Goal: Task Accomplishment & Management: Use online tool/utility

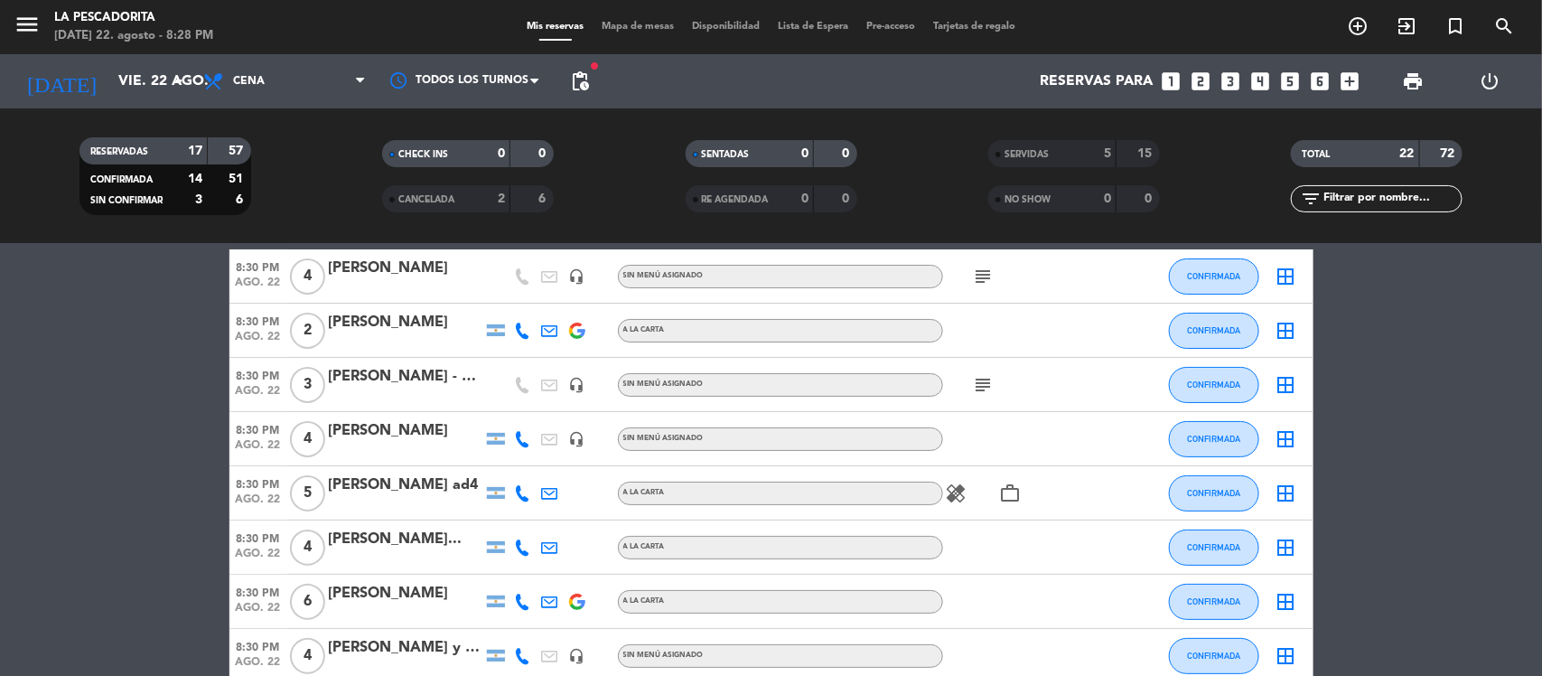
scroll to position [113, 0]
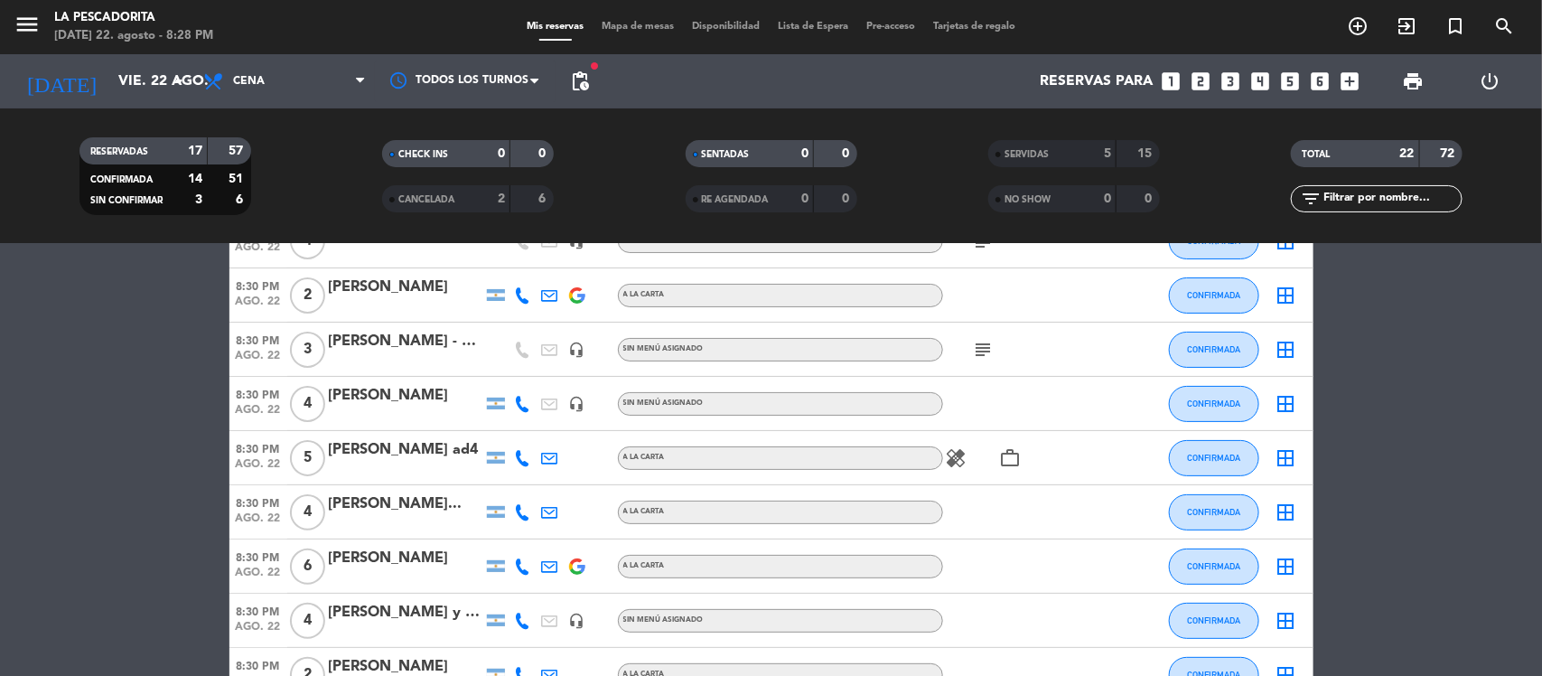
click at [407, 574] on div at bounding box center [406, 578] width 154 height 14
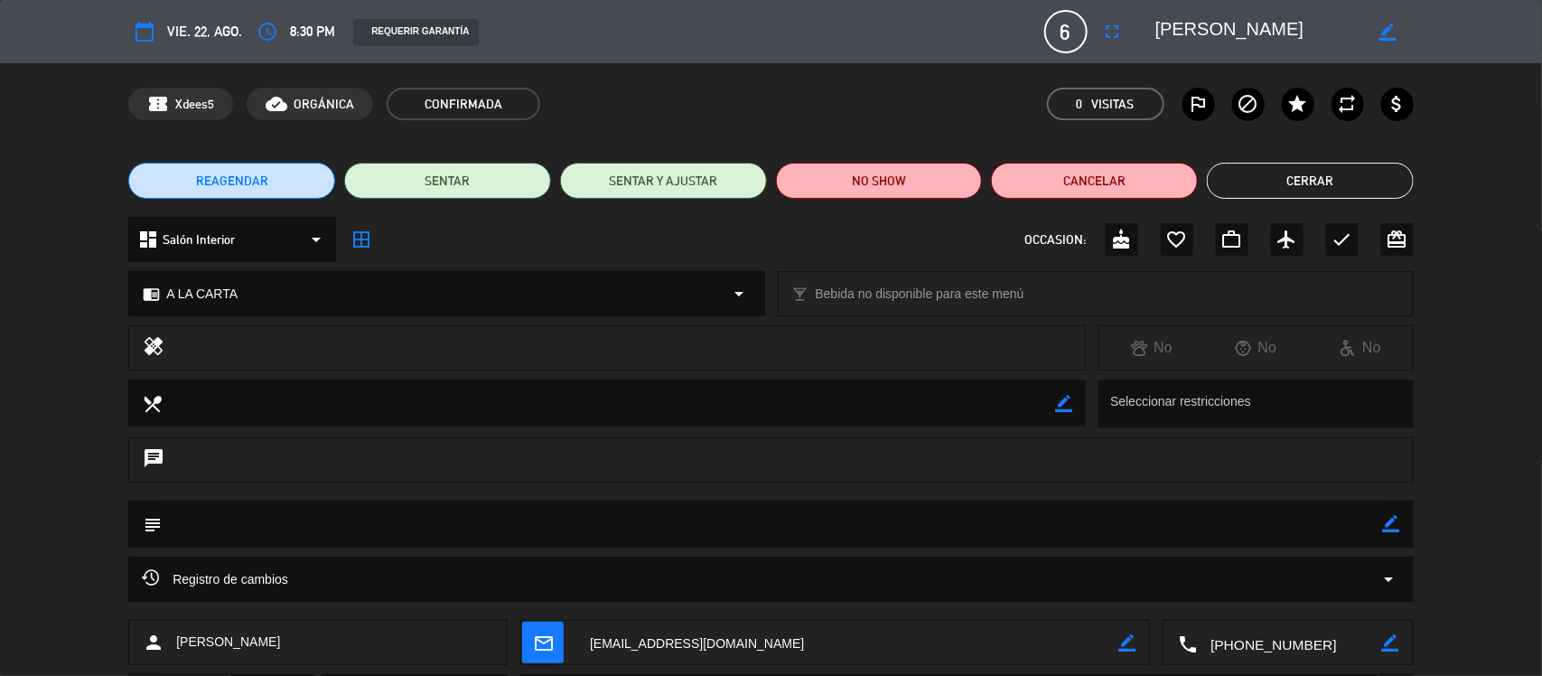
click at [1062, 33] on span "6" at bounding box center [1065, 31] width 43 height 43
click at [1116, 32] on icon "fullscreen" at bounding box center [1113, 32] width 22 height 22
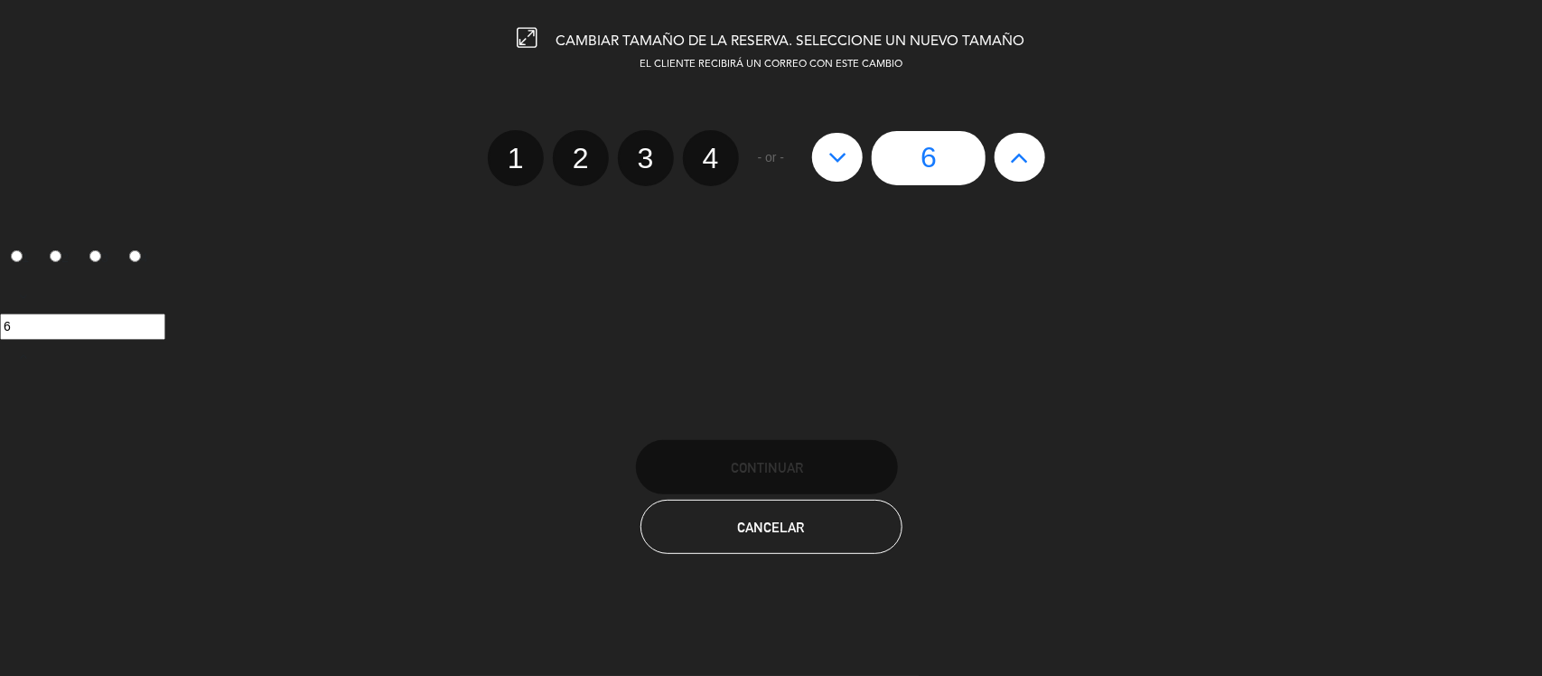
click at [590, 152] on label "2" at bounding box center [581, 158] width 56 height 56
click at [584, 148] on input "2" at bounding box center [579, 142] width 12 height 12
radio input "true"
radio input "false"
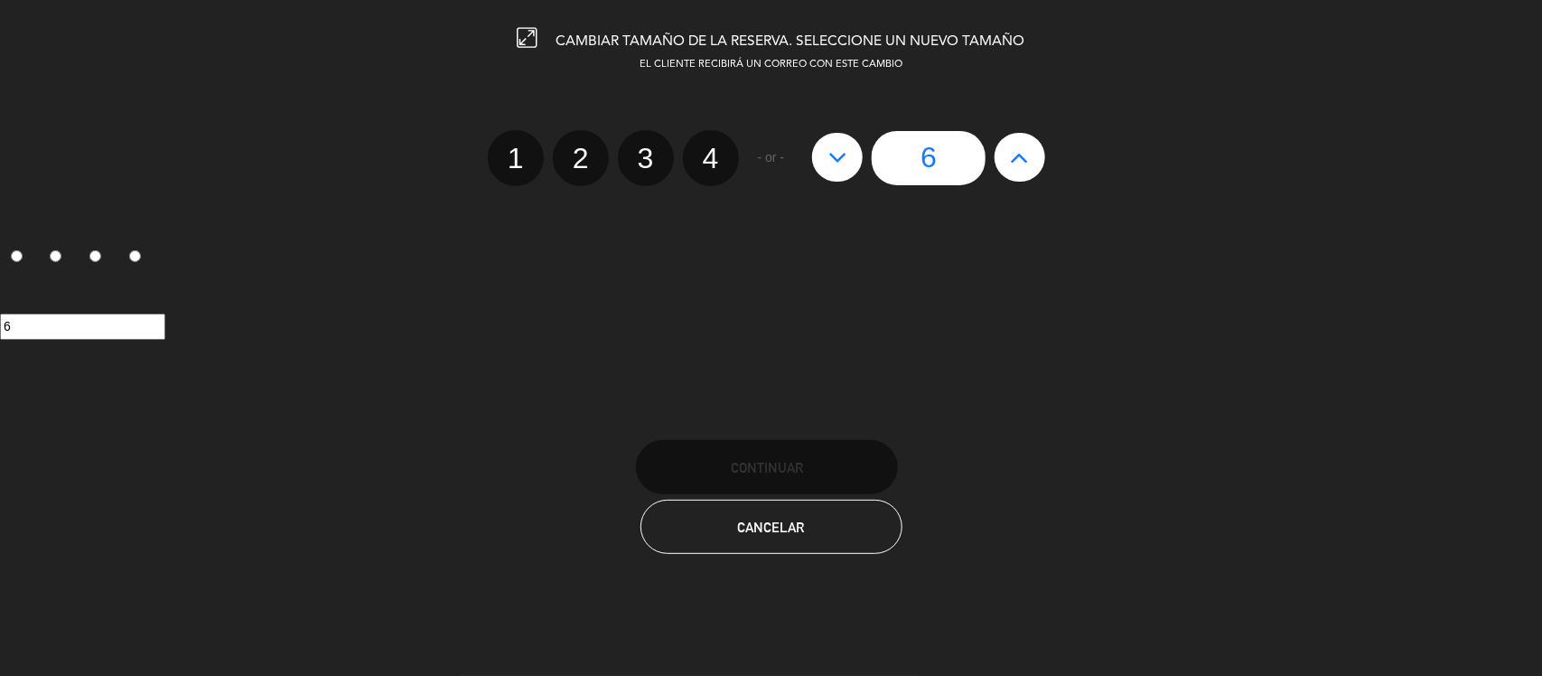
radio input "false"
radio input "true"
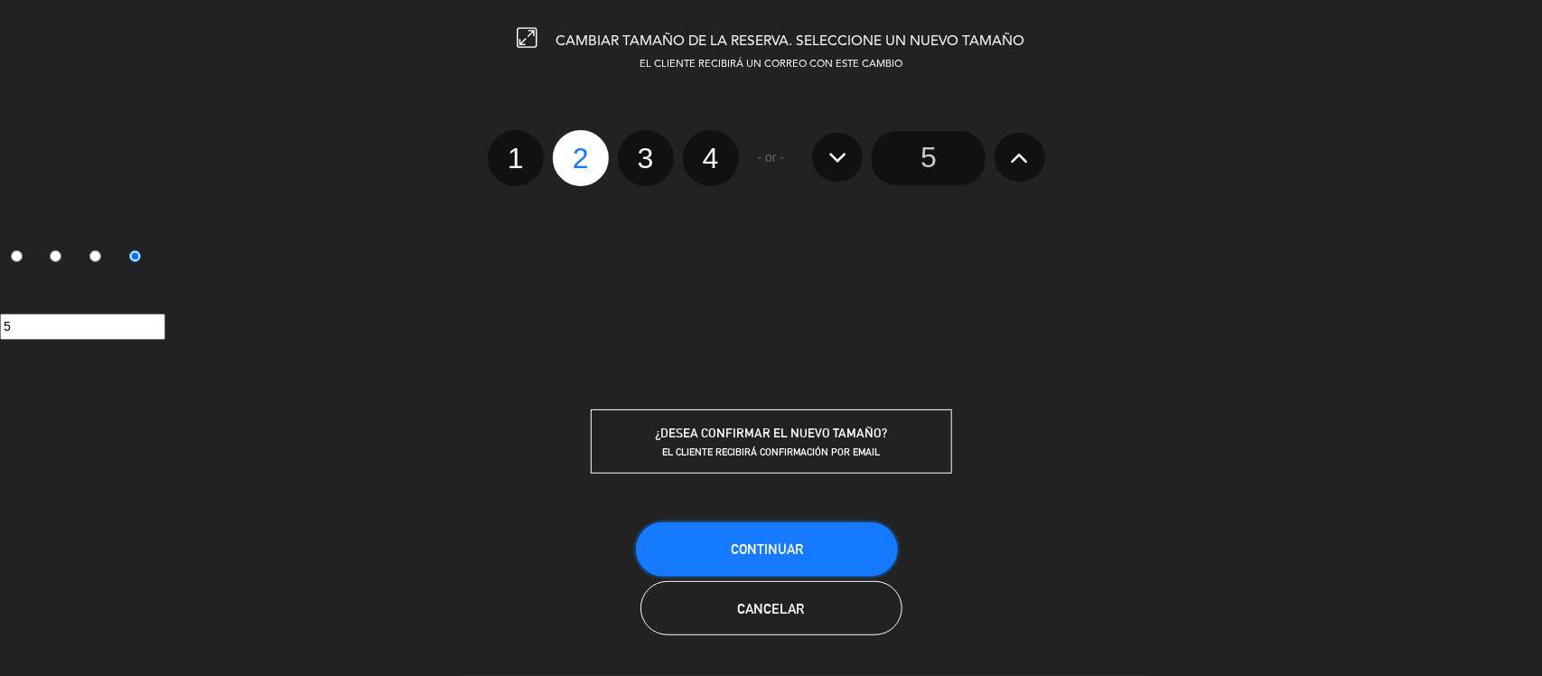
click at [737, 547] on span "Continuar" at bounding box center [767, 548] width 72 height 15
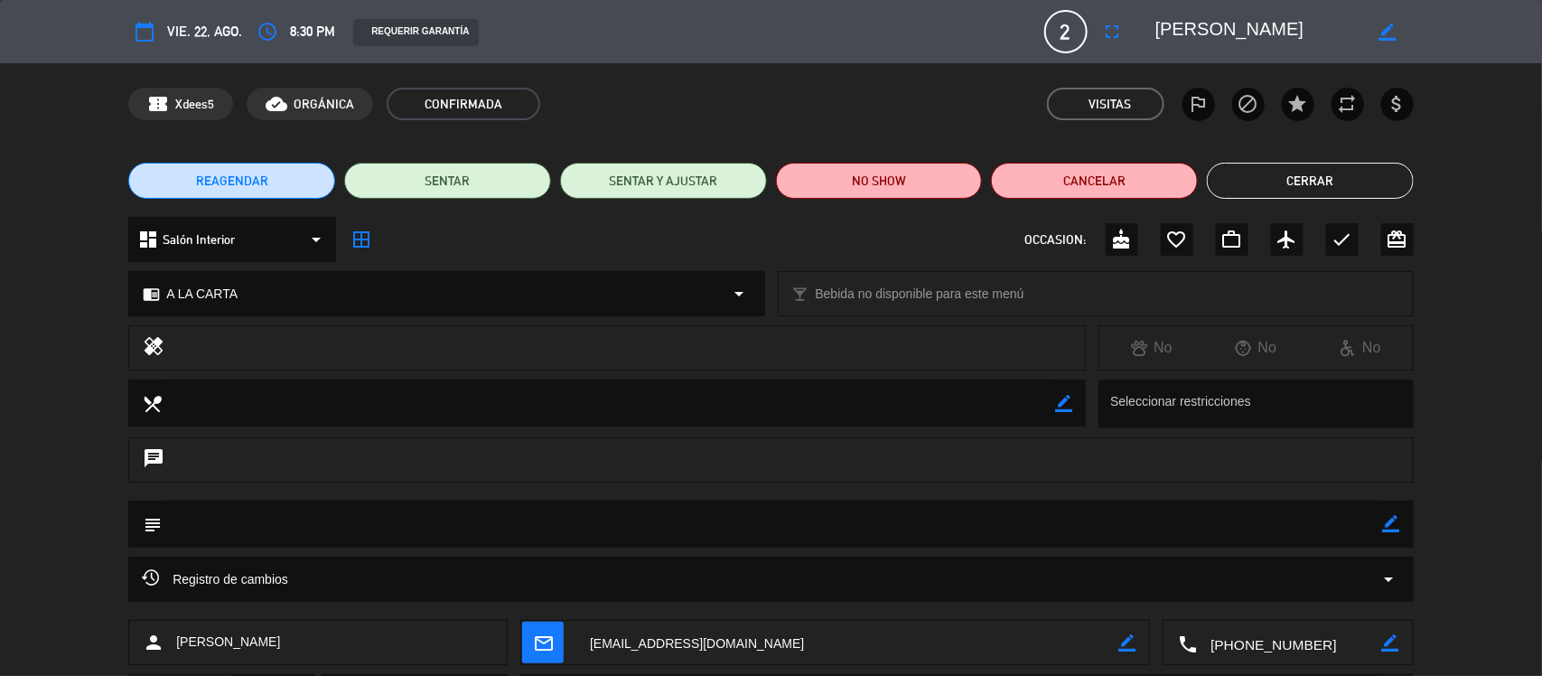
click at [1267, 172] on button "Cerrar" at bounding box center [1310, 181] width 207 height 36
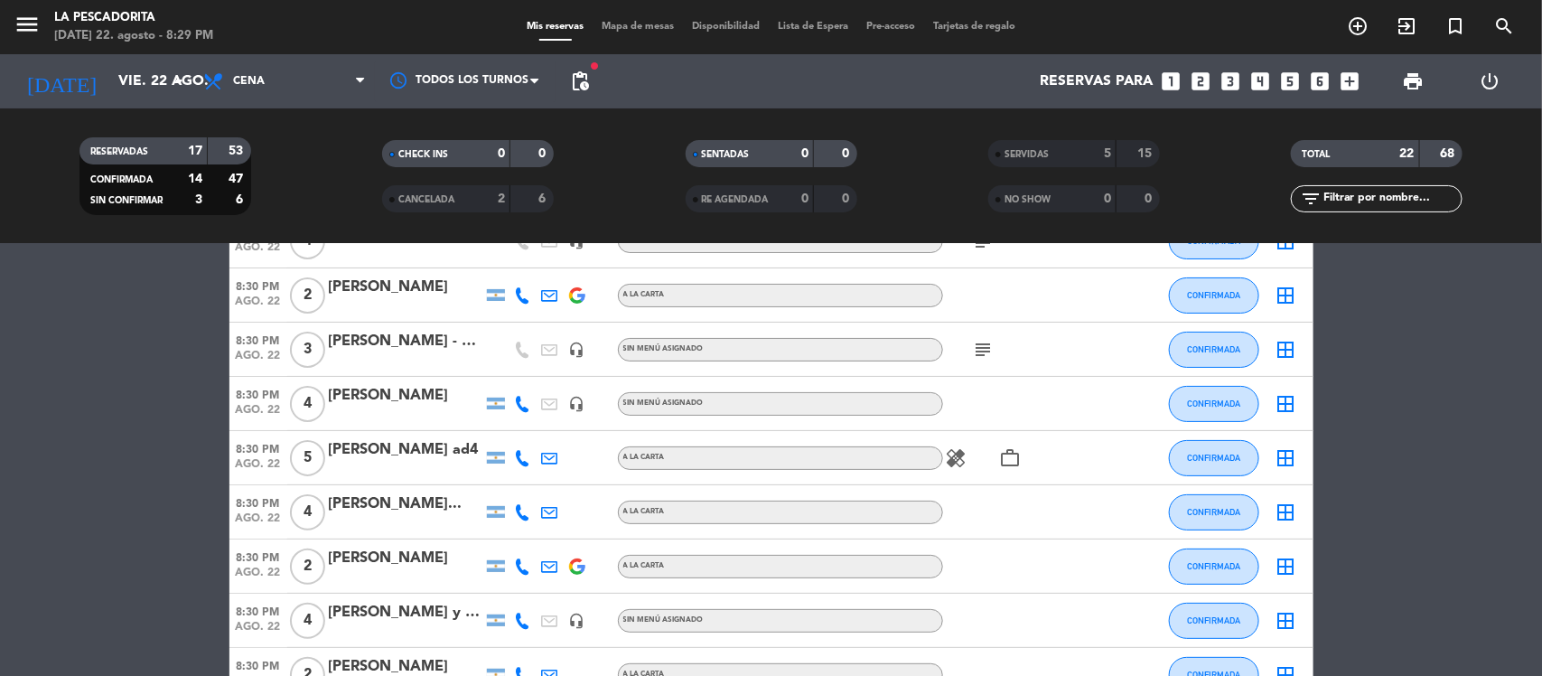
scroll to position [0, 0]
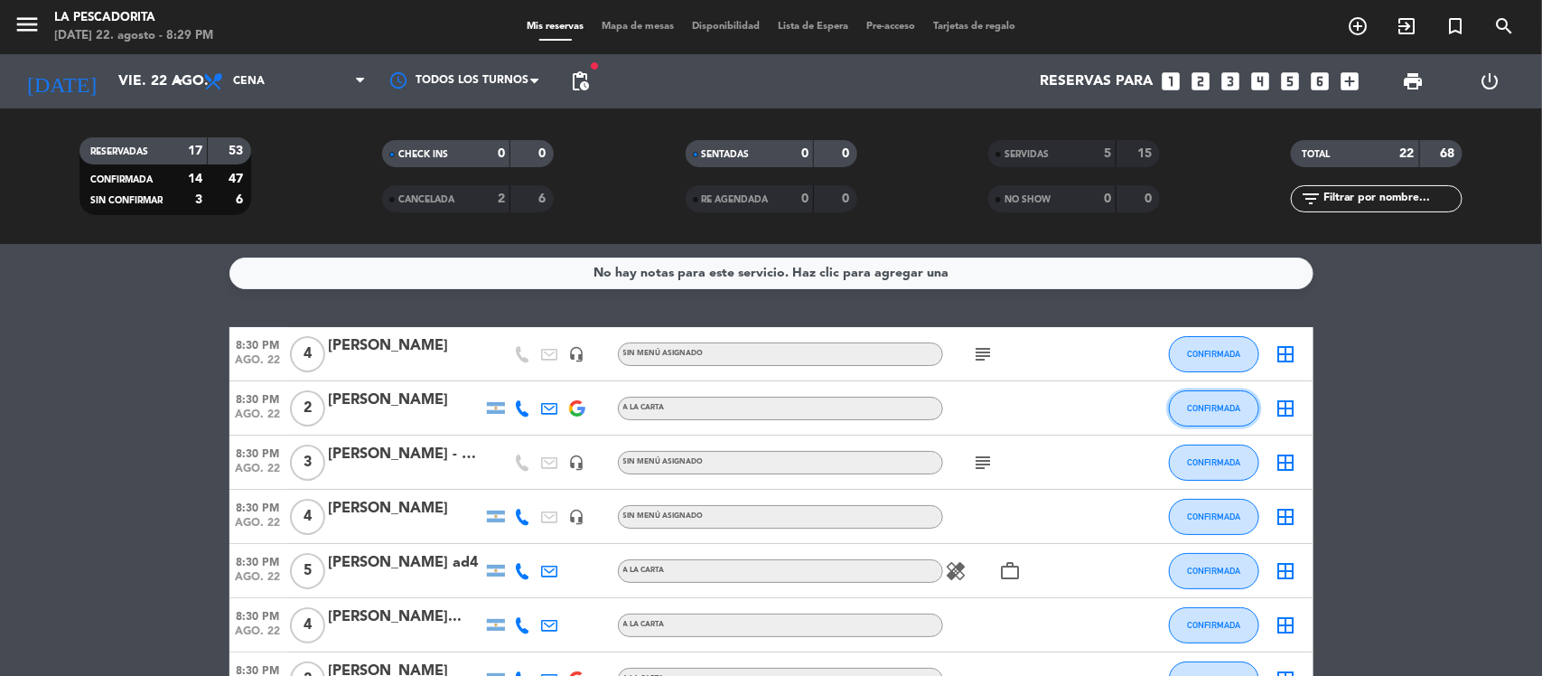
click at [1206, 412] on span "CONFIRMADA" at bounding box center [1213, 408] width 53 height 10
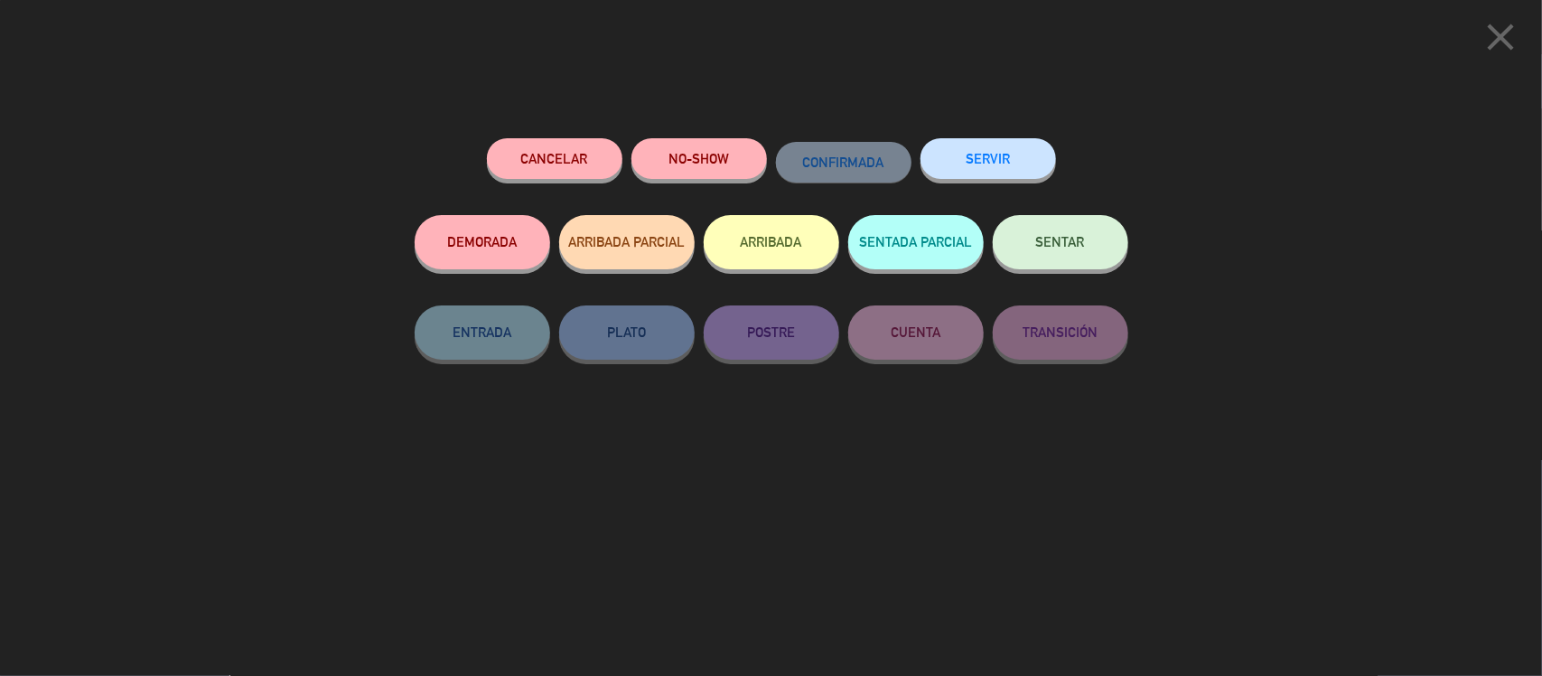
click at [1001, 160] on button "SERVIR" at bounding box center [987, 158] width 135 height 41
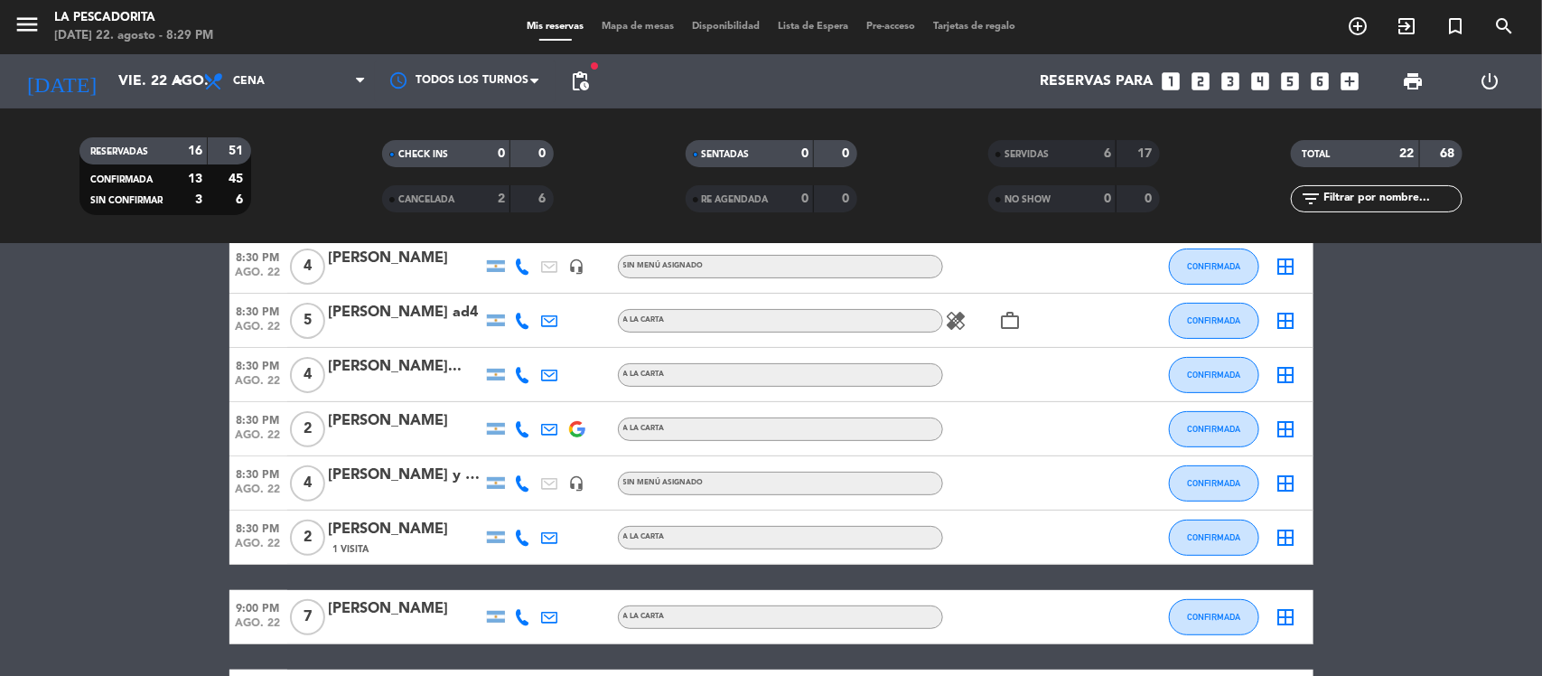
scroll to position [226, 0]
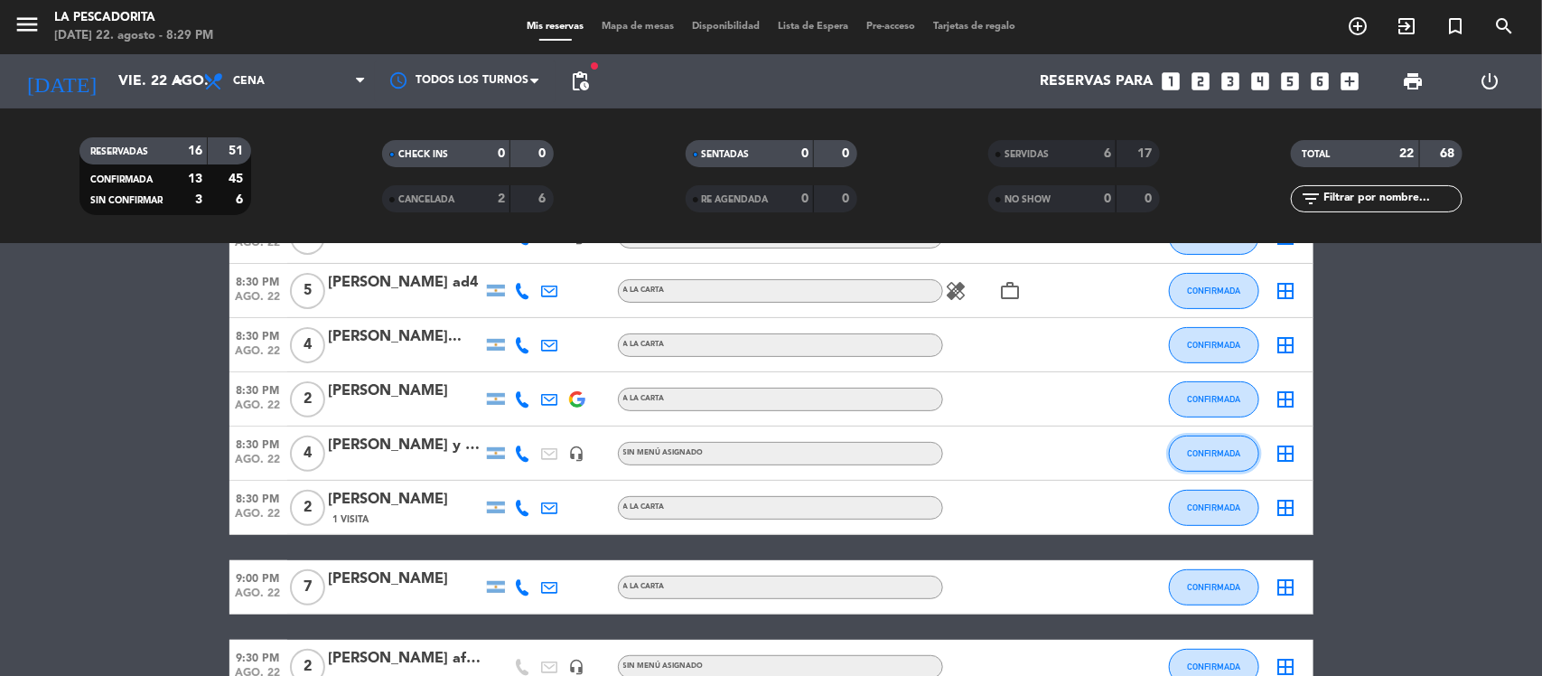
click at [1209, 448] on span "CONFIRMADA" at bounding box center [1213, 453] width 53 height 10
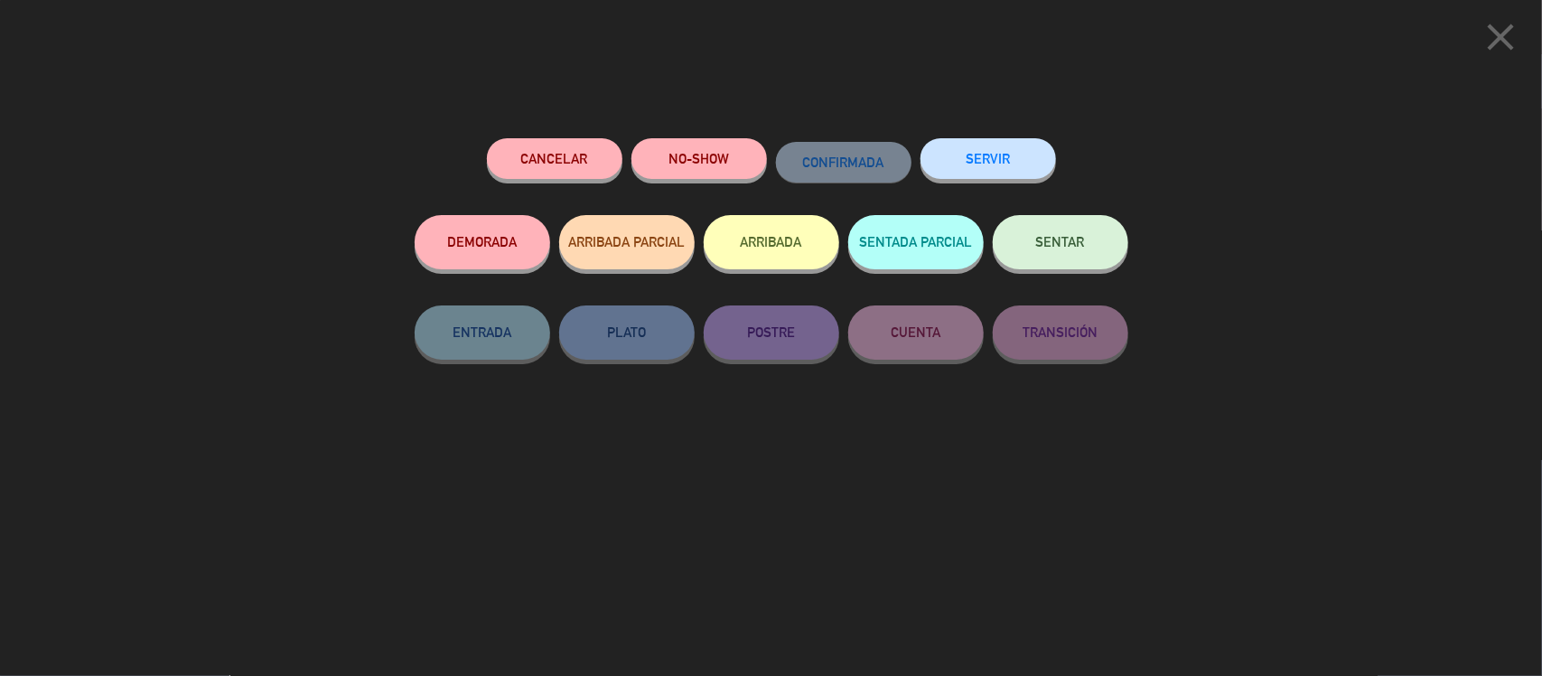
click at [1018, 154] on button "SERVIR" at bounding box center [987, 158] width 135 height 41
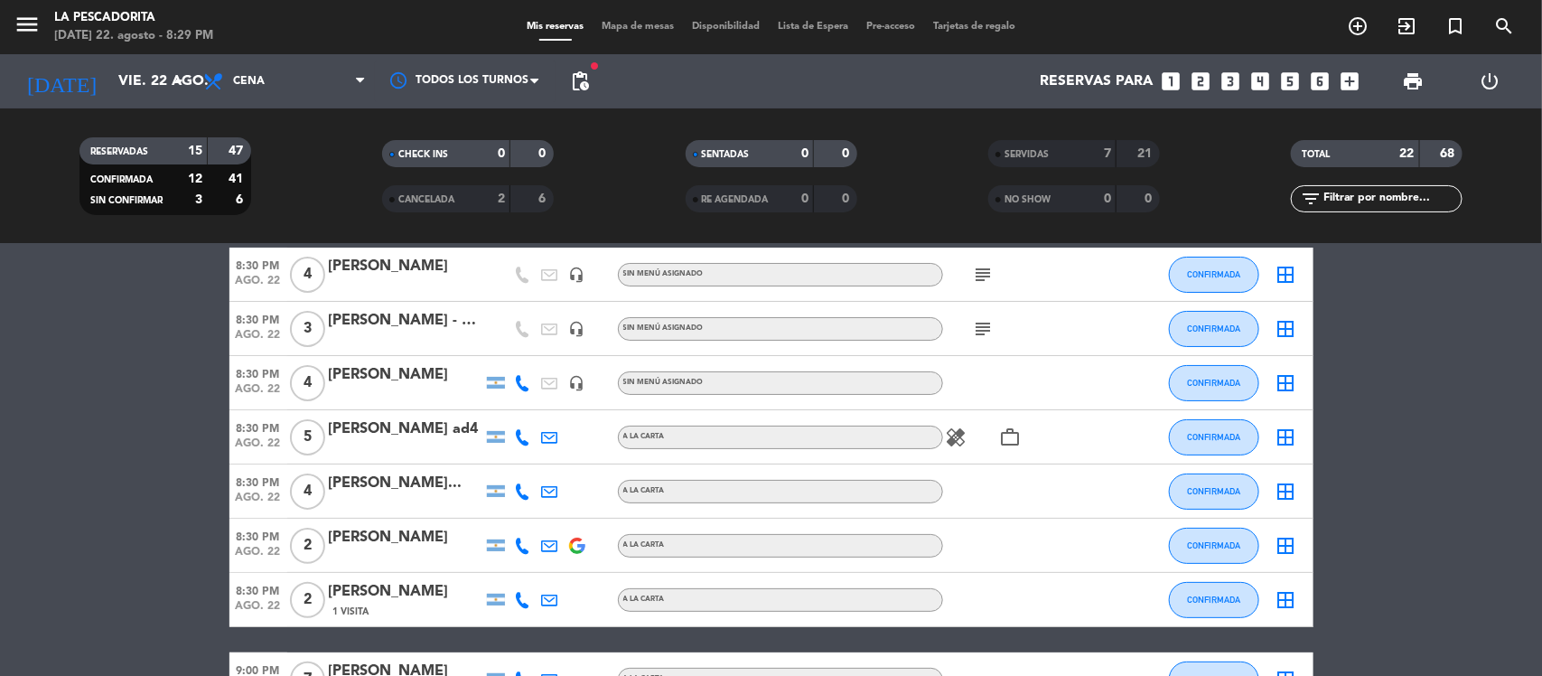
scroll to position [113, 0]
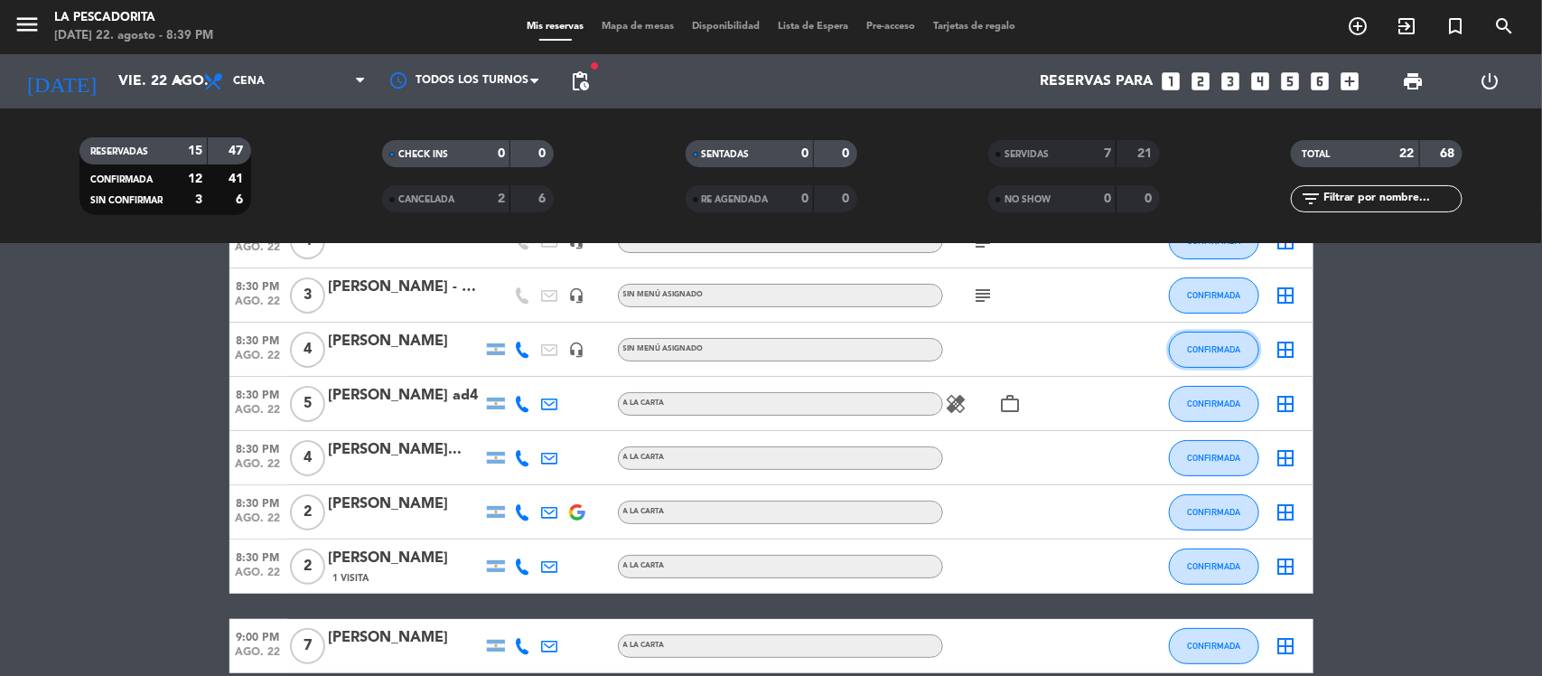
click at [1233, 359] on button "CONFIRMADA" at bounding box center [1214, 349] width 90 height 36
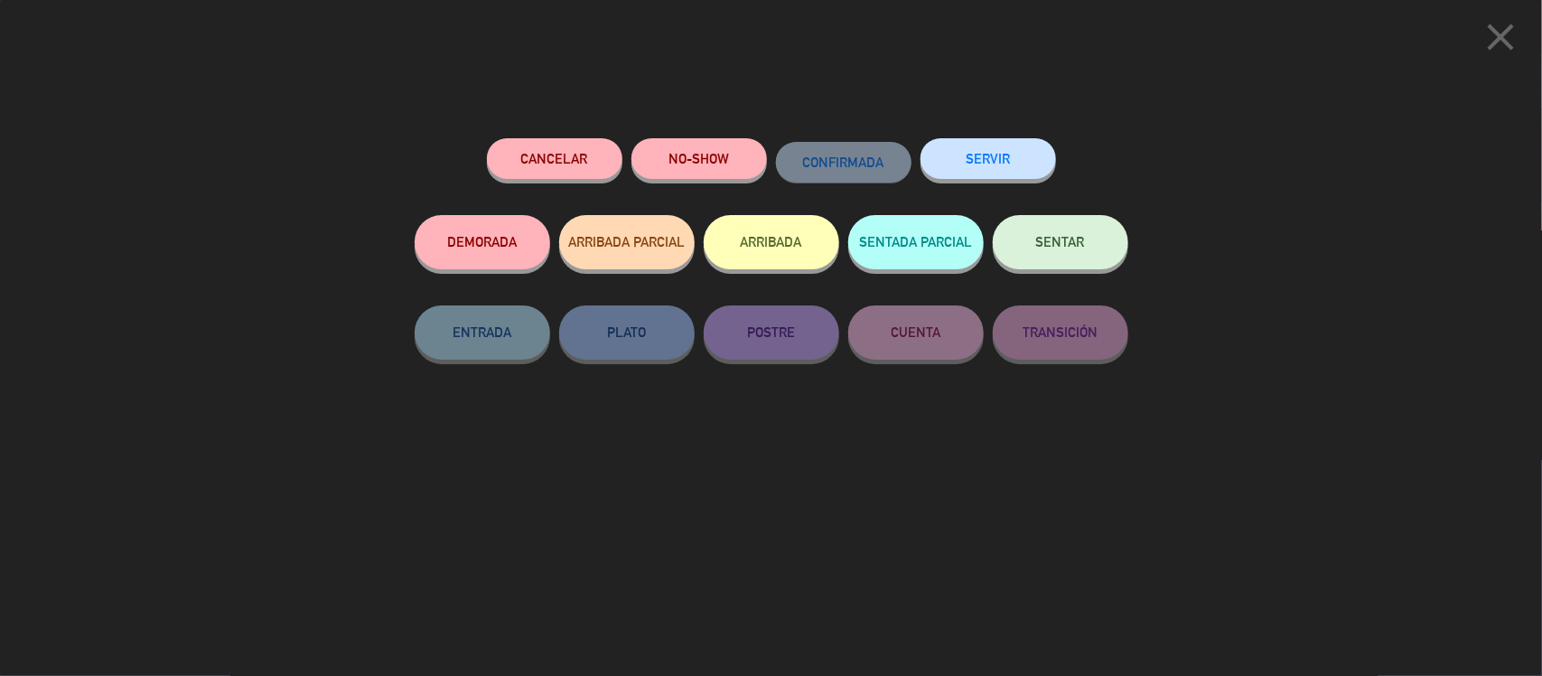
click at [972, 170] on button "SERVIR" at bounding box center [987, 158] width 135 height 41
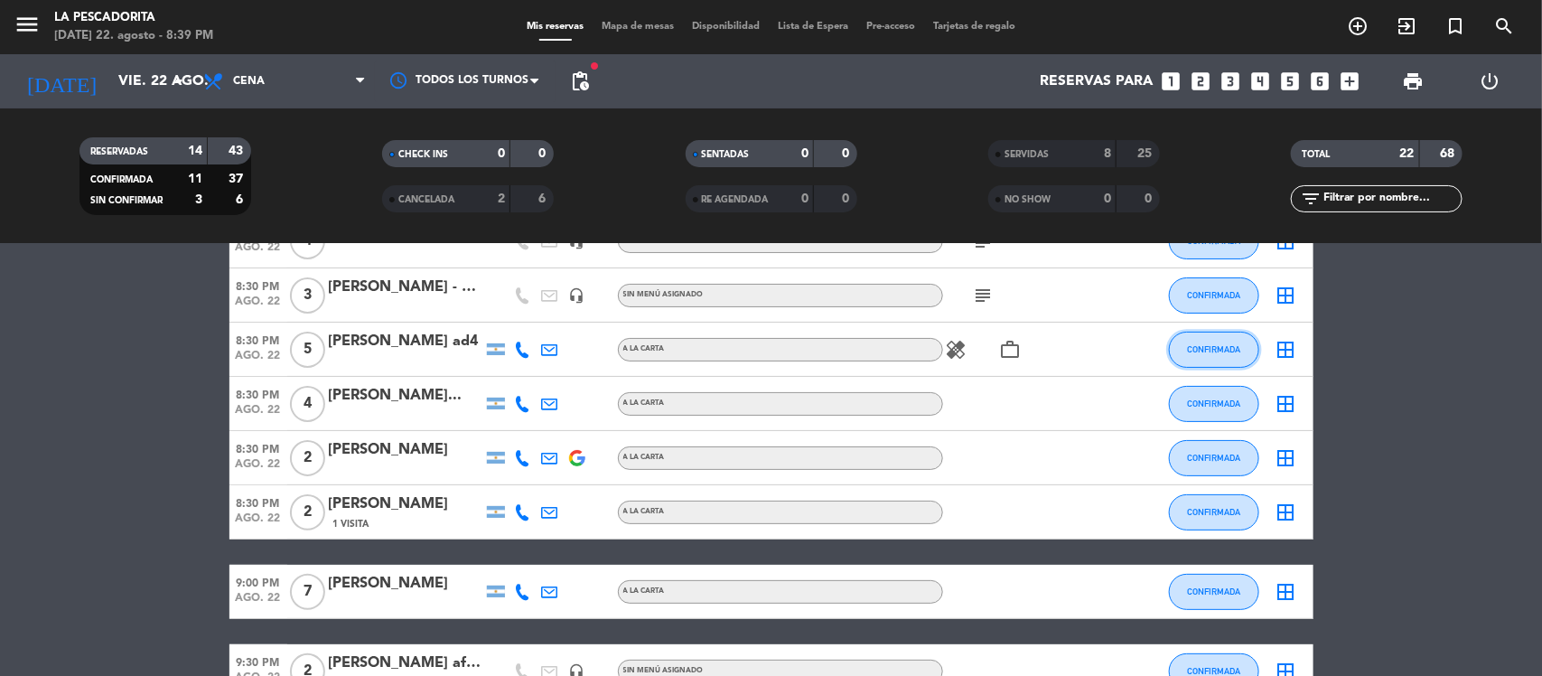
click at [1220, 349] on span "CONFIRMADA" at bounding box center [1213, 349] width 53 height 10
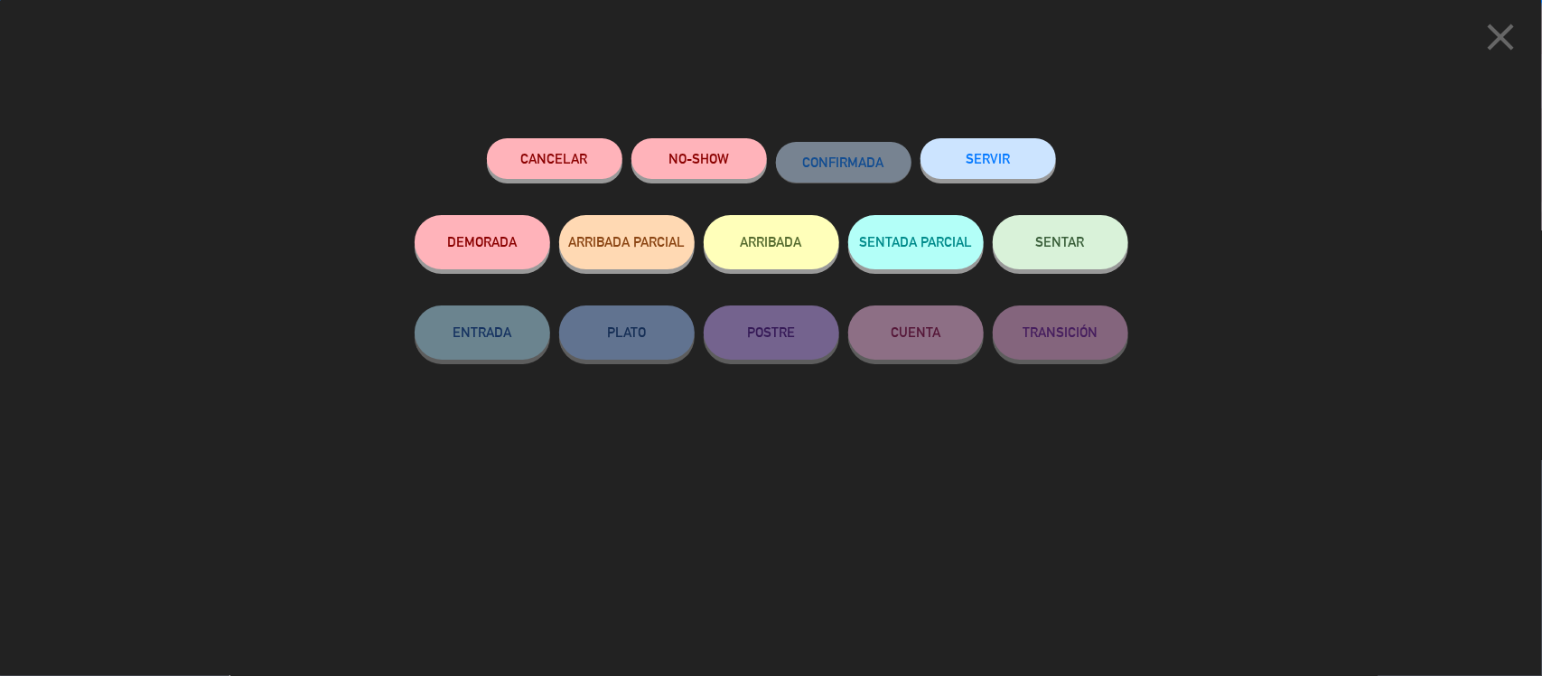
click at [994, 161] on button "SERVIR" at bounding box center [987, 158] width 135 height 41
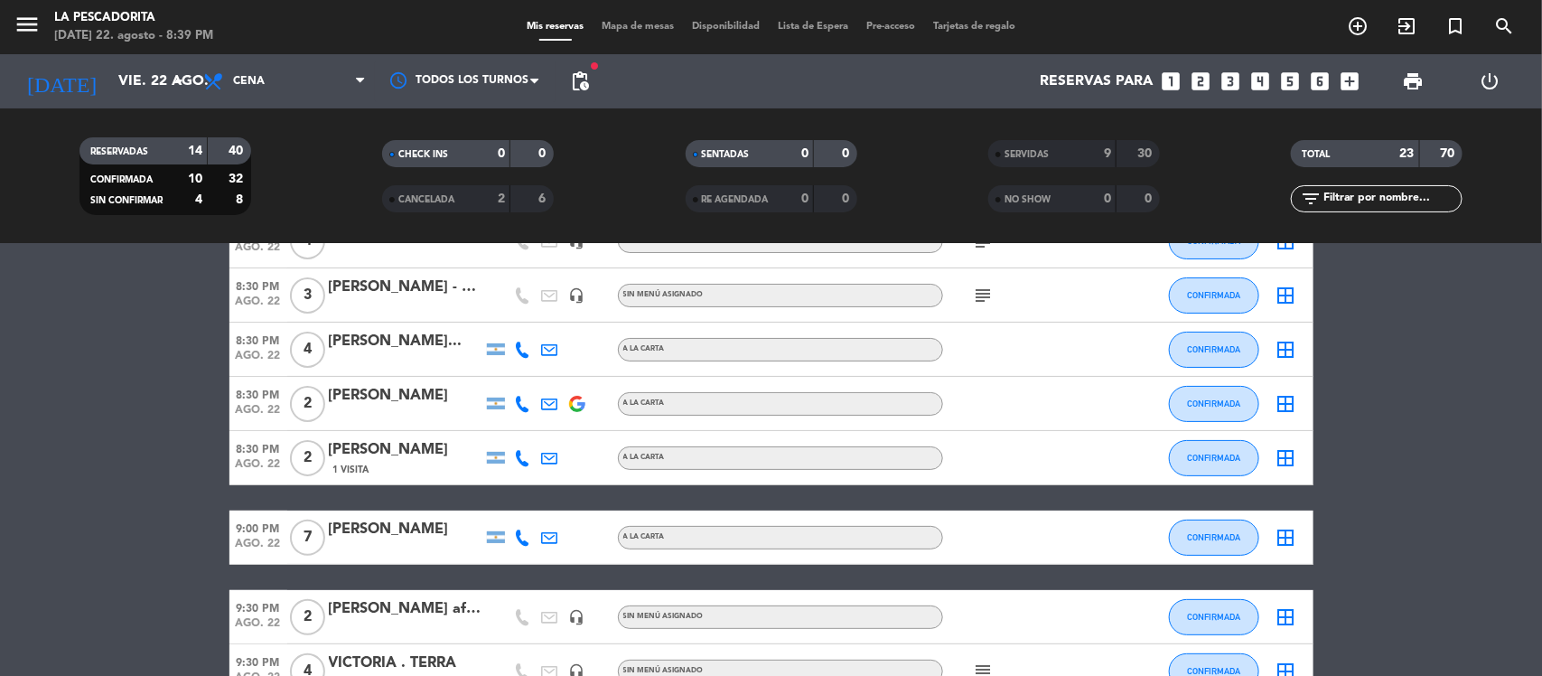
scroll to position [0, 0]
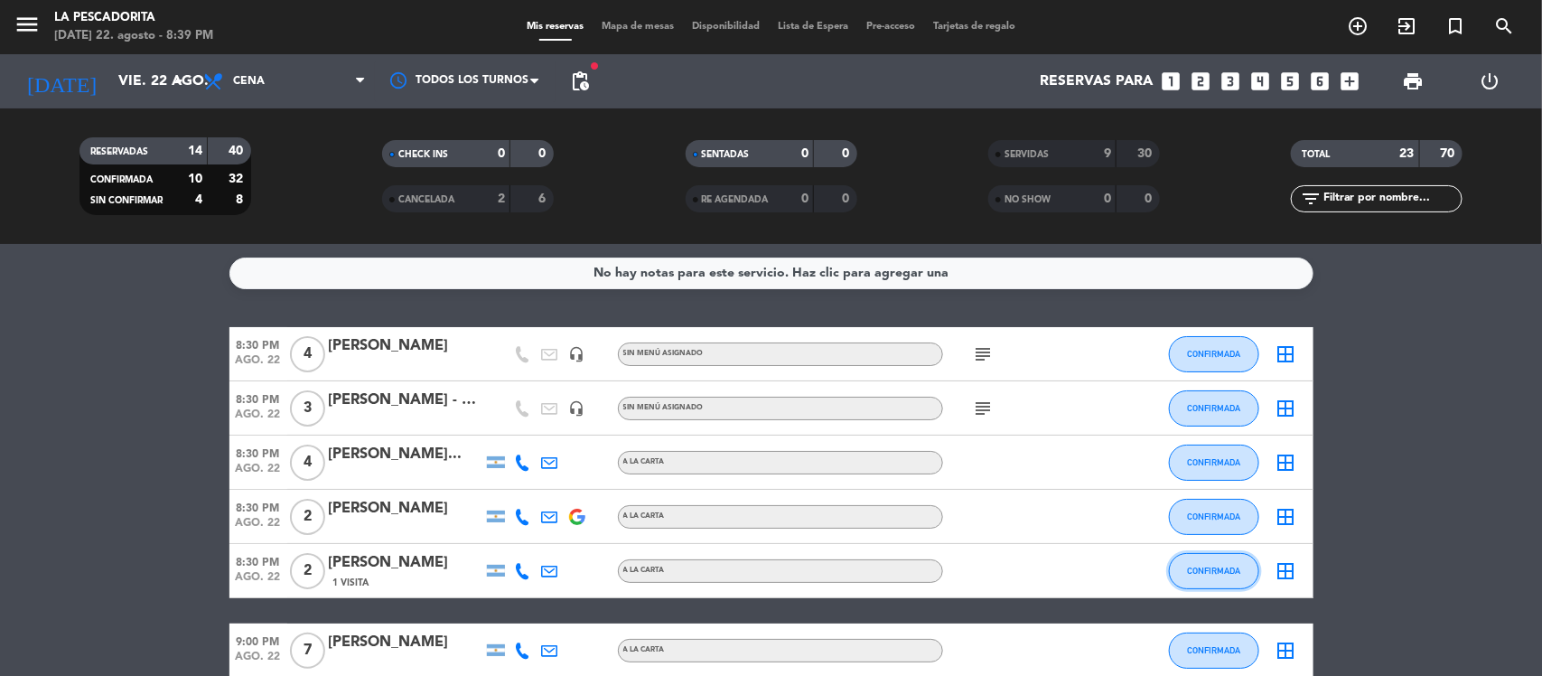
click at [1197, 576] on button "CONFIRMADA" at bounding box center [1214, 571] width 90 height 36
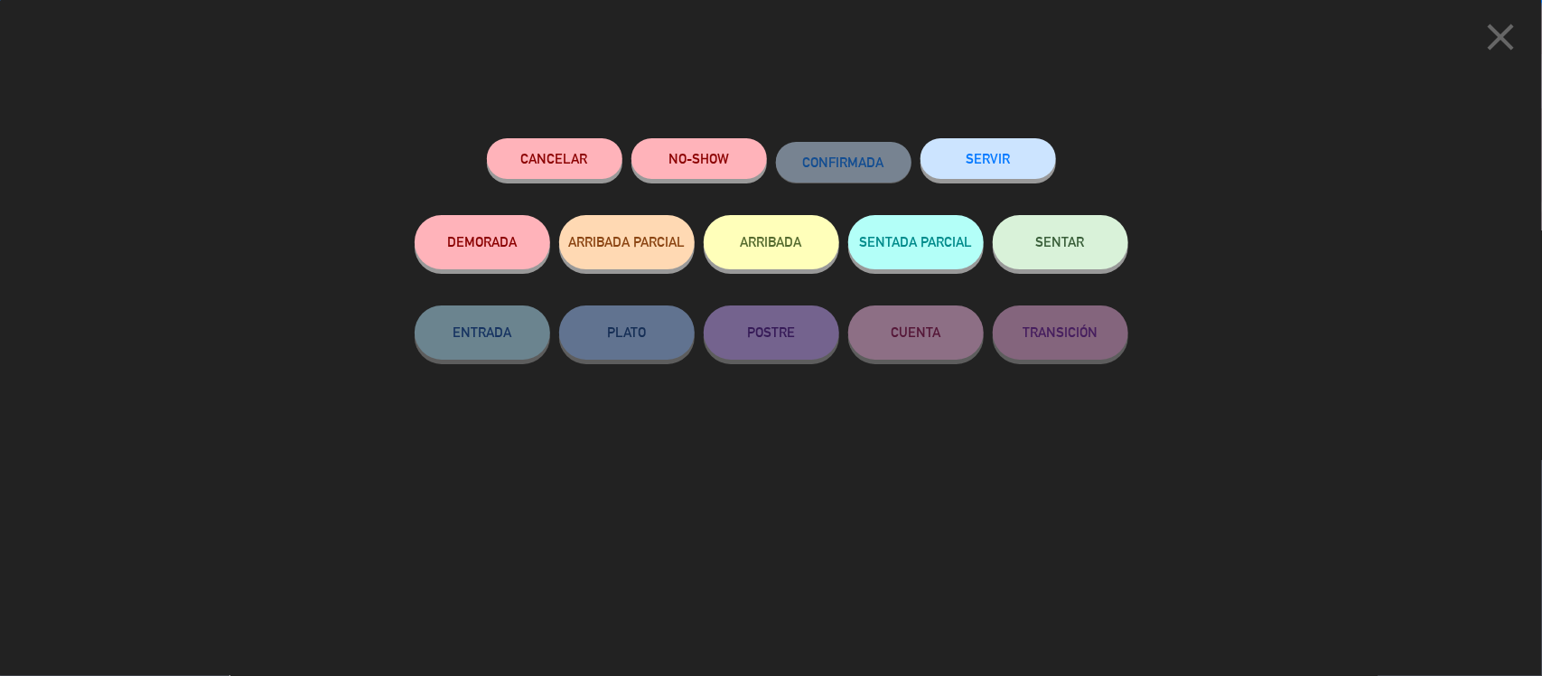
click at [991, 154] on button "SERVIR" at bounding box center [987, 158] width 135 height 41
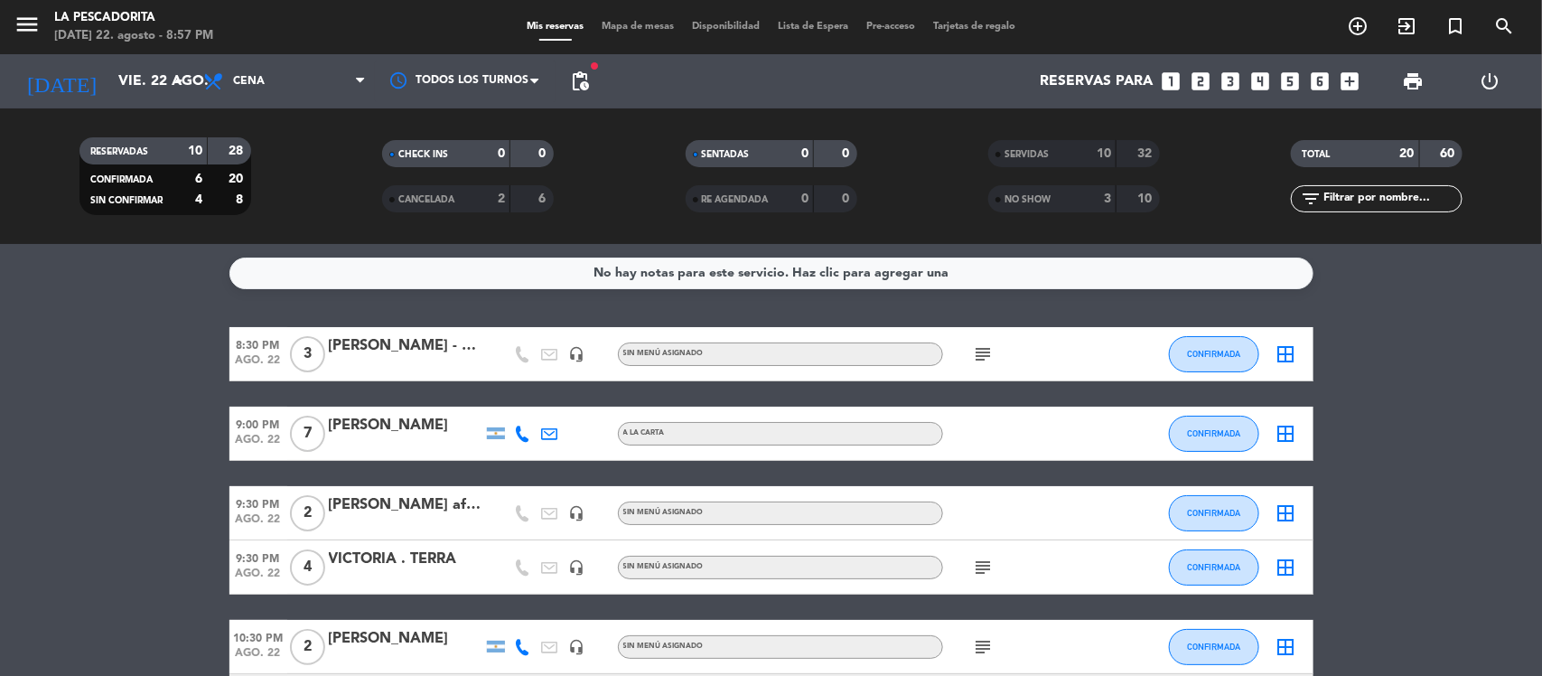
click at [975, 358] on icon "subject" at bounding box center [984, 354] width 22 height 22
click at [986, 350] on icon "subject" at bounding box center [984, 354] width 22 height 22
click at [1204, 349] on span "CONFIRMADA" at bounding box center [1213, 354] width 53 height 10
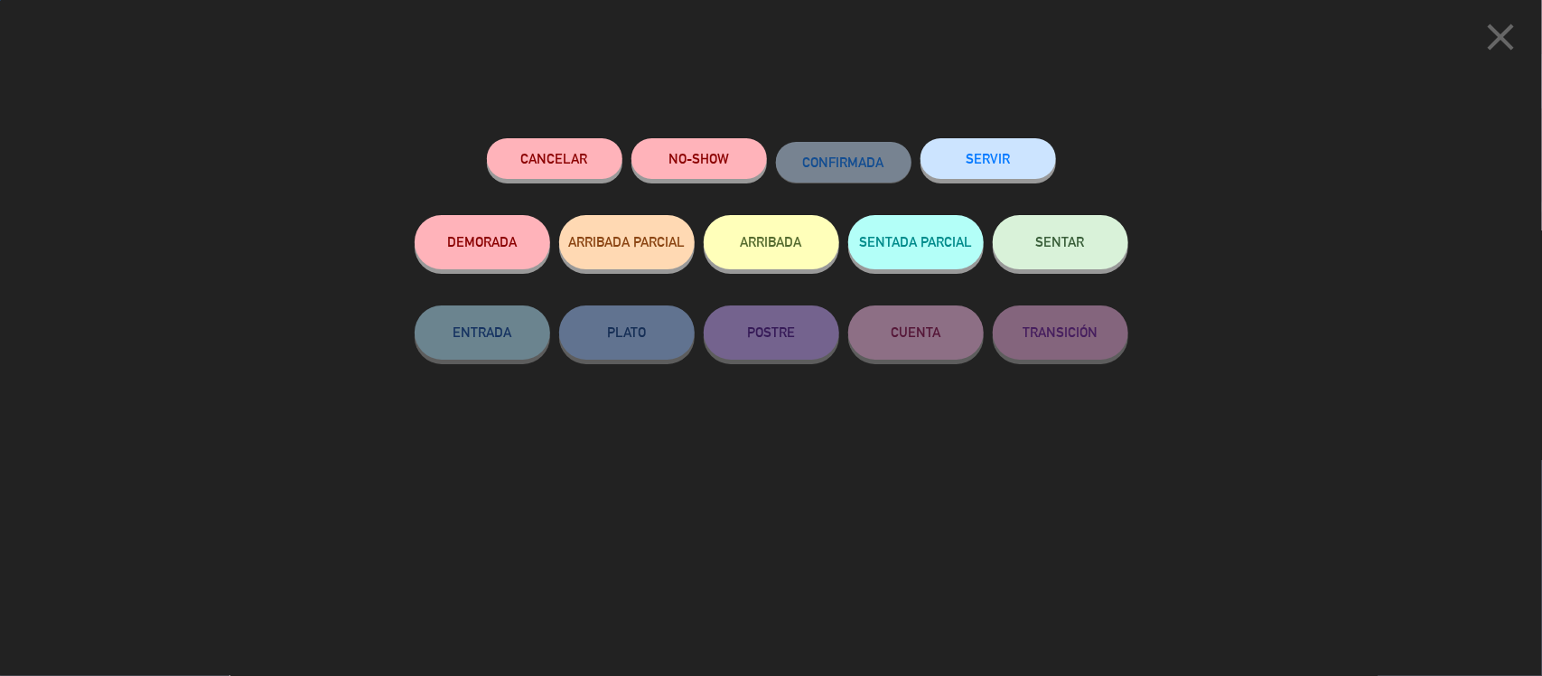
click at [1021, 156] on button "SERVIR" at bounding box center [987, 158] width 135 height 41
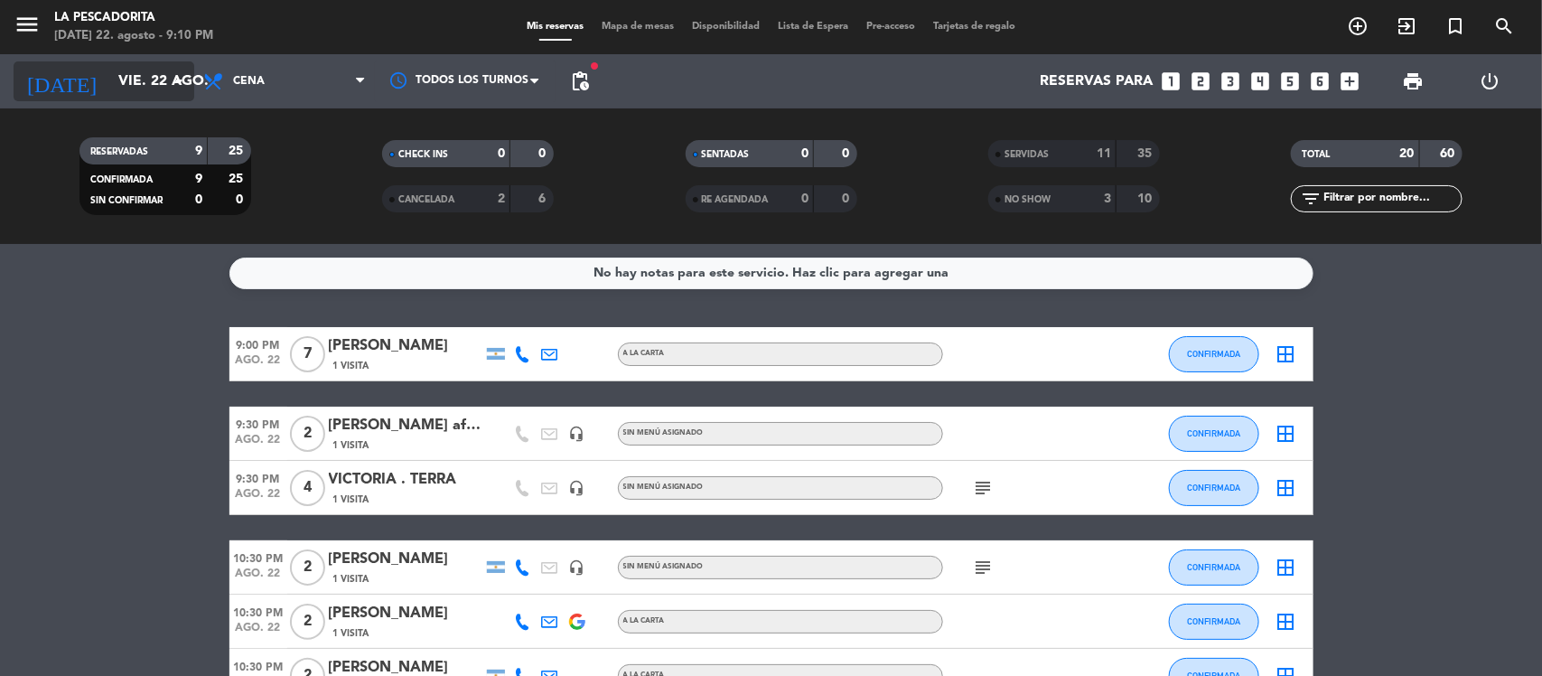
click at [163, 91] on input "vie. 22 ago." at bounding box center [204, 81] width 191 height 35
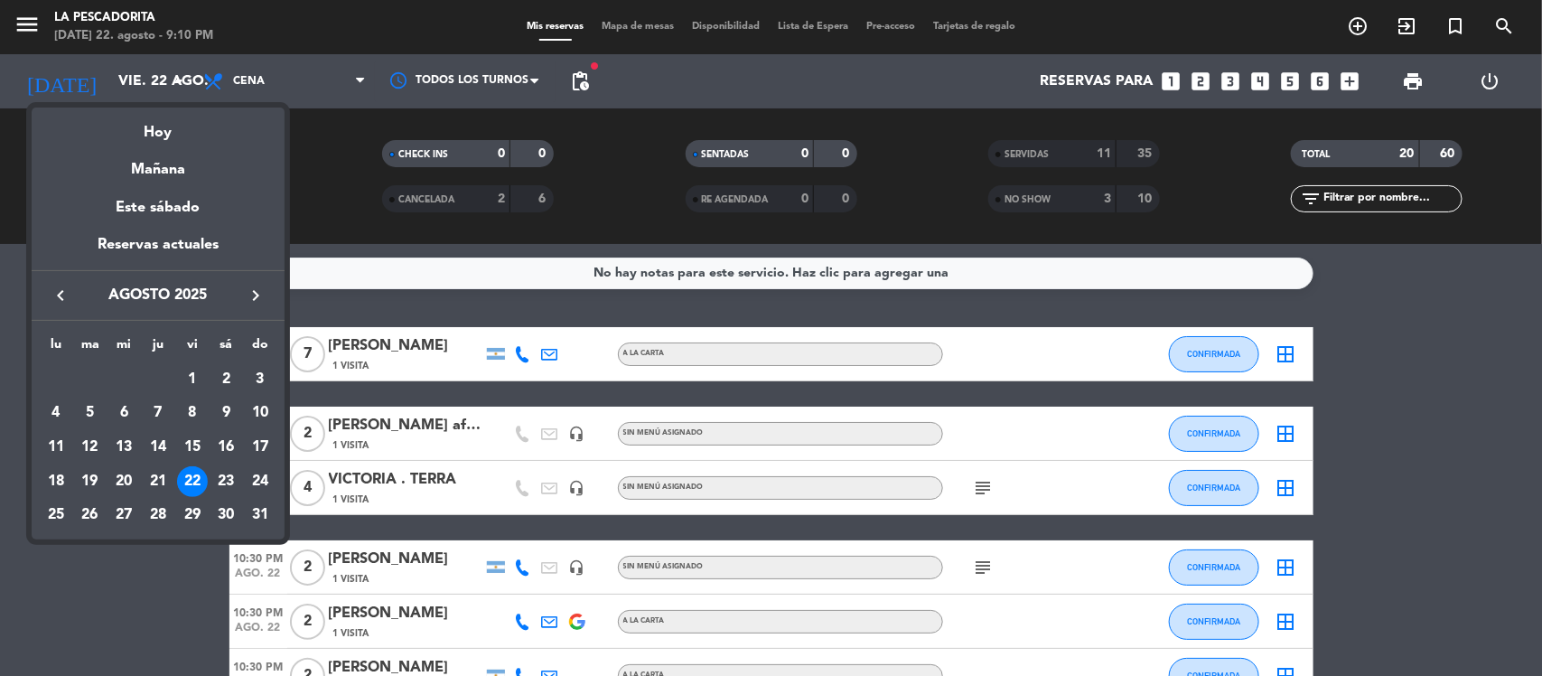
click at [1195, 70] on div at bounding box center [771, 338] width 1542 height 676
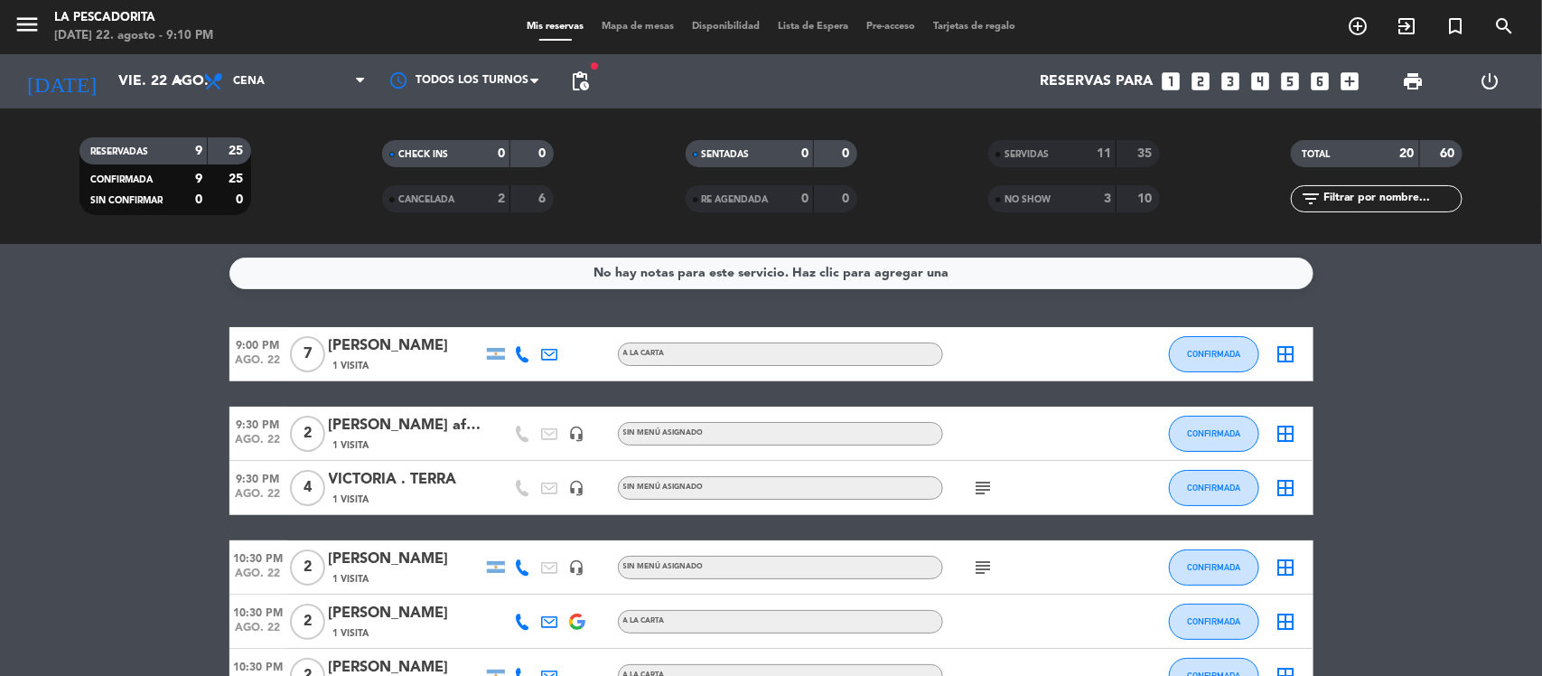
click at [1199, 77] on icon "looks_two" at bounding box center [1201, 81] width 23 height 23
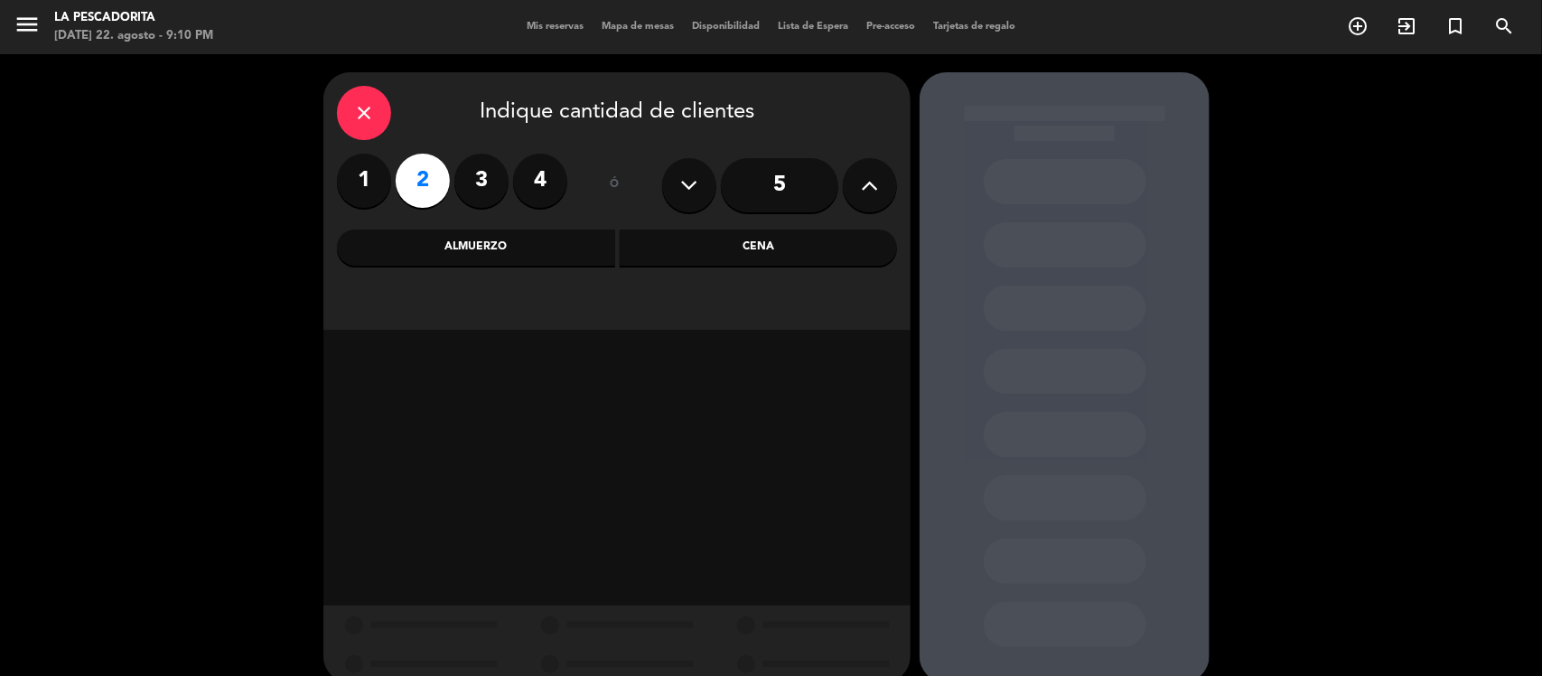
click at [671, 258] on div "Cena" at bounding box center [759, 247] width 278 height 36
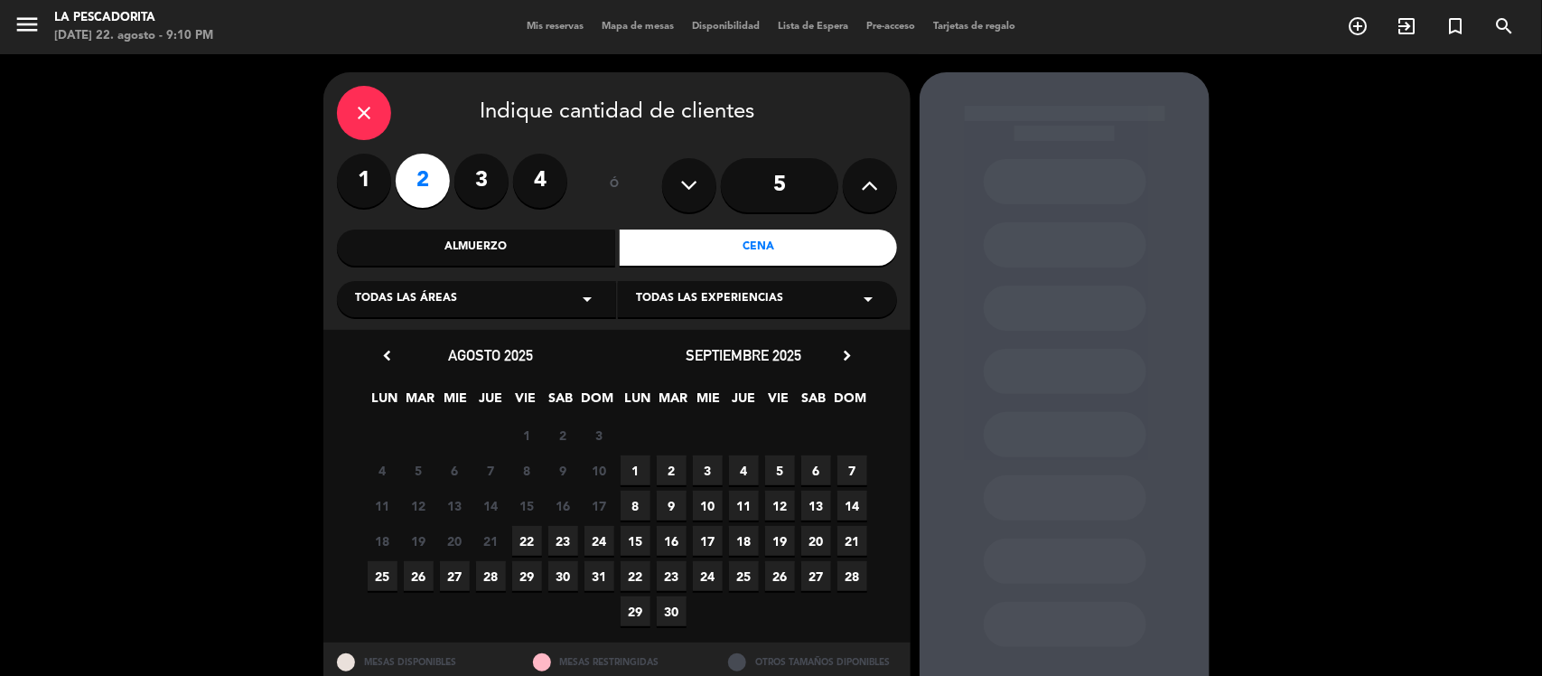
scroll to position [60, 0]
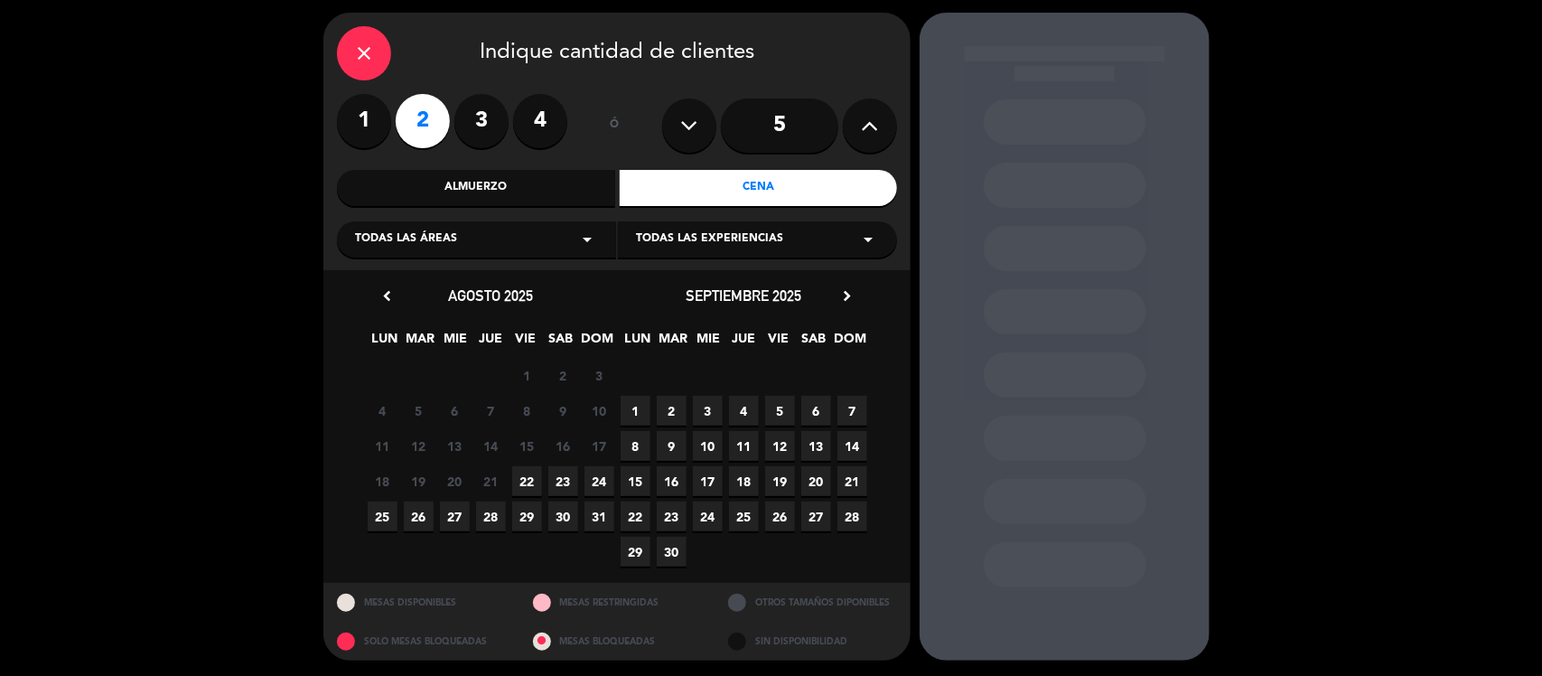
click at [529, 479] on span "22" at bounding box center [527, 481] width 30 height 30
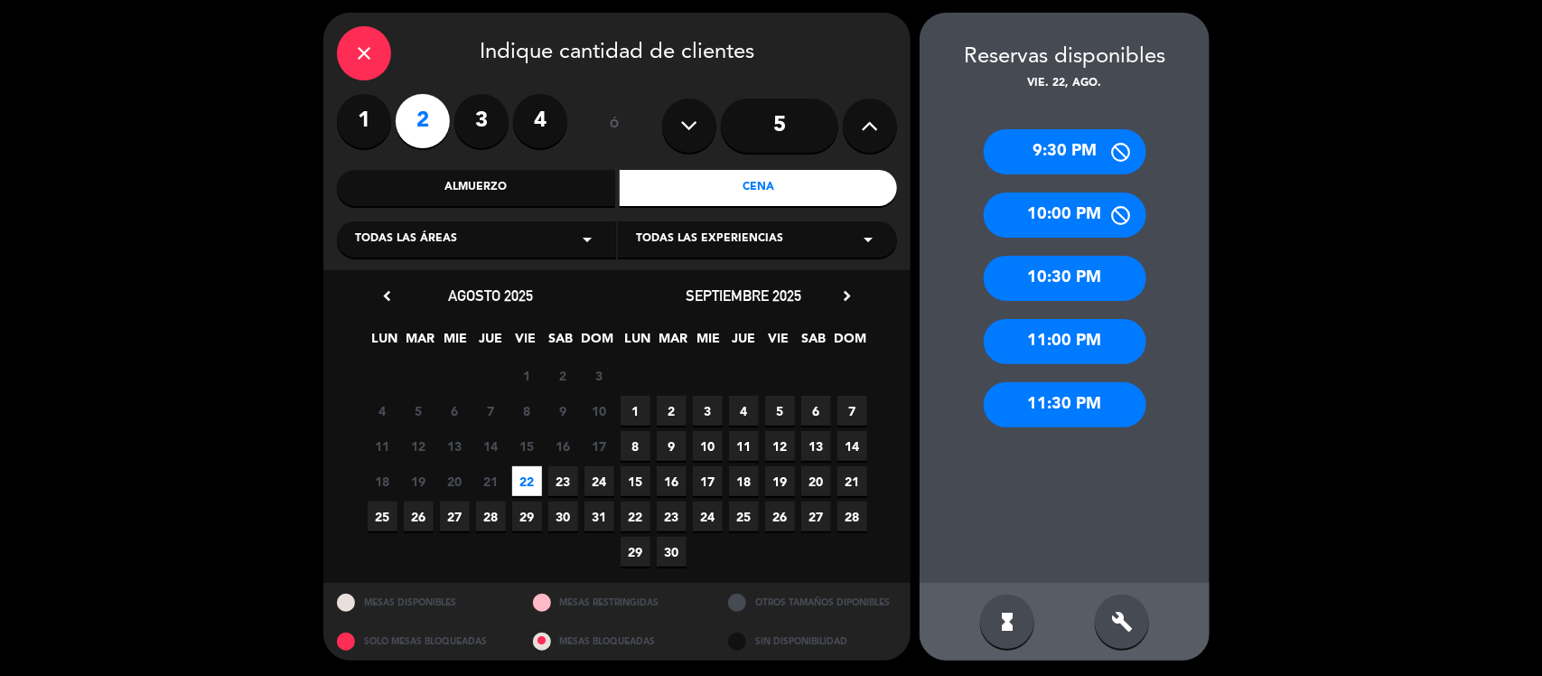
click at [358, 56] on icon "close" at bounding box center [364, 53] width 22 height 22
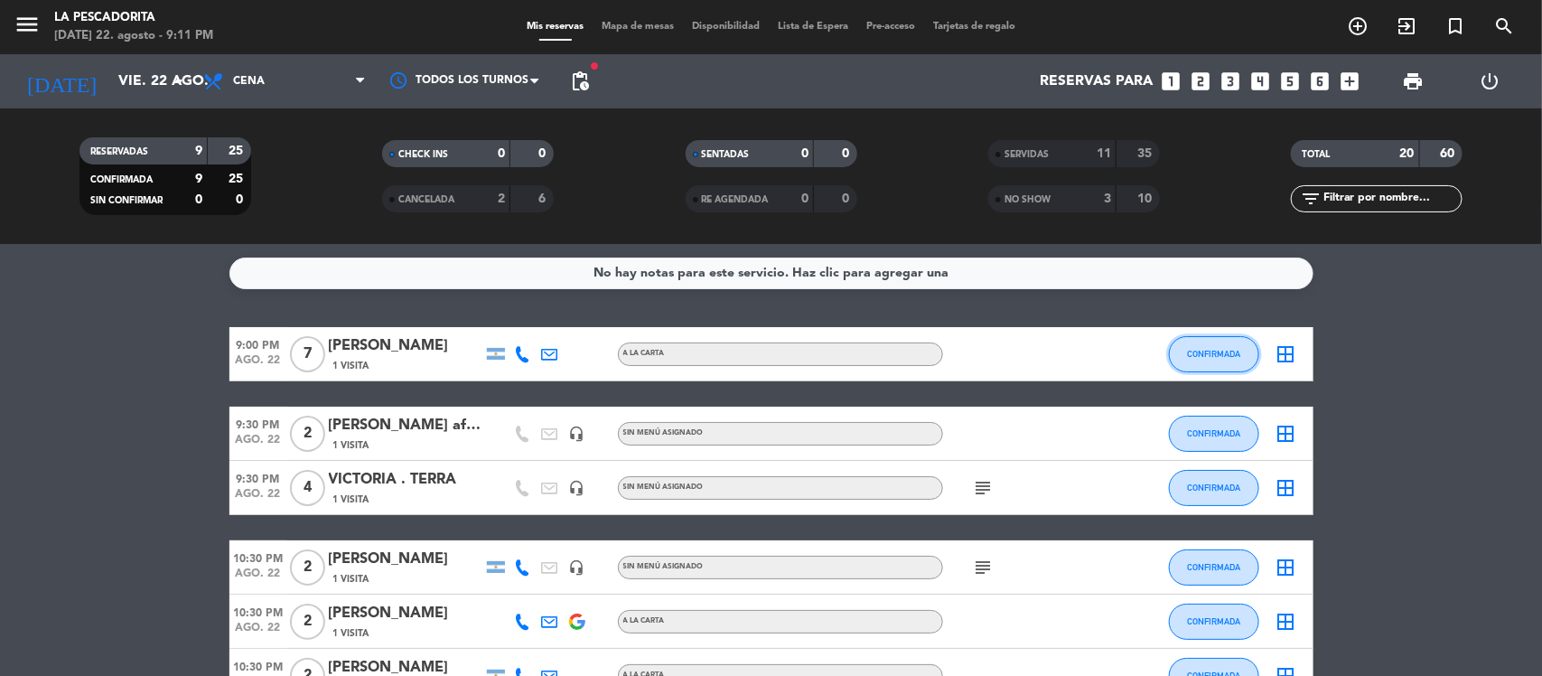
click at [1224, 343] on button "CONFIRMADA" at bounding box center [1214, 354] width 90 height 36
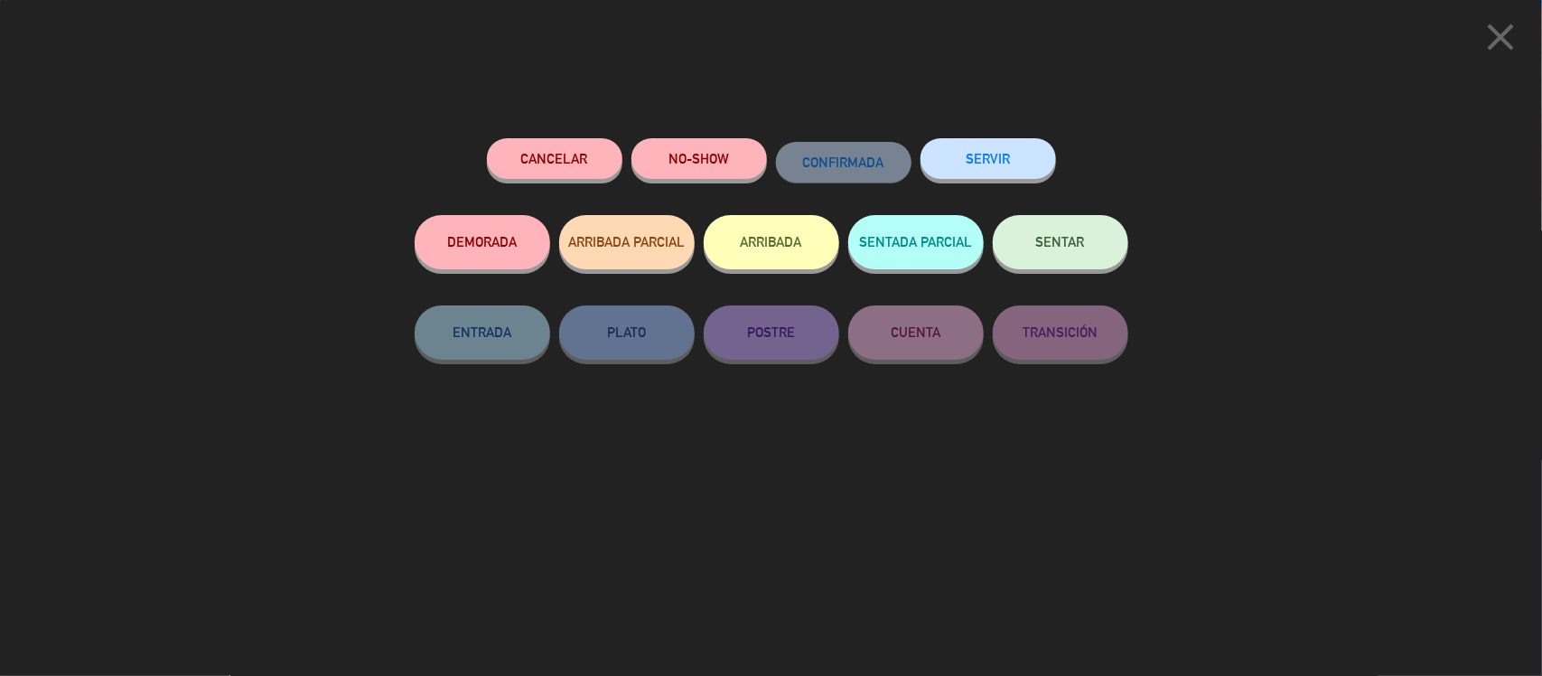
click at [935, 151] on button "SERVIR" at bounding box center [987, 158] width 135 height 41
